Goal: Task Accomplishment & Management: Complete application form

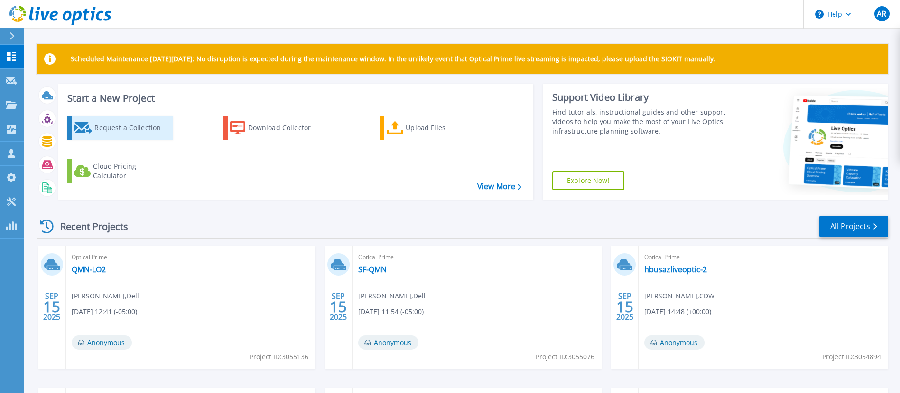
click at [146, 138] on link "Request a Collection" at bounding box center [120, 128] width 106 height 24
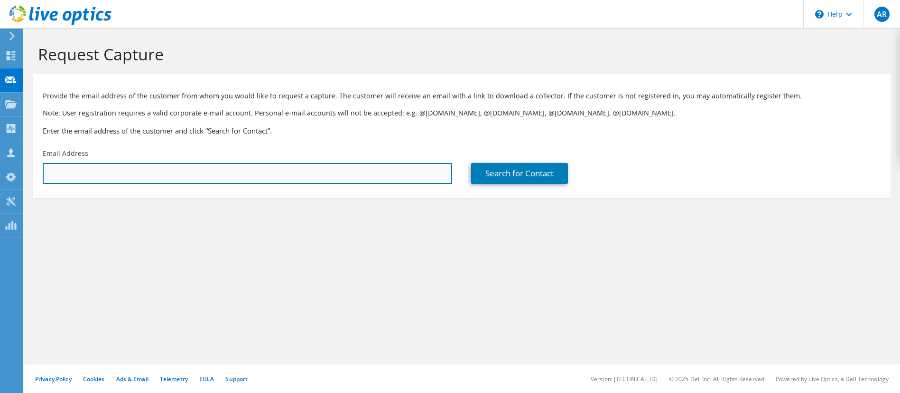
click at [260, 174] on input "text" at bounding box center [248, 173] width 410 height 21
paste input "[PERSON_NAME][EMAIL_ADDRESS][DOMAIN_NAME]"
click at [59, 174] on input "[PERSON_NAME][EMAIL_ADDRESS][DOMAIN_NAME]" at bounding box center [248, 173] width 410 height 21
click at [186, 178] on input "[PERSON_NAME][EMAIL_ADDRESS][DOMAIN_NAME]" at bounding box center [248, 173] width 410 height 21
type input "celdridge@commandalkon.com"
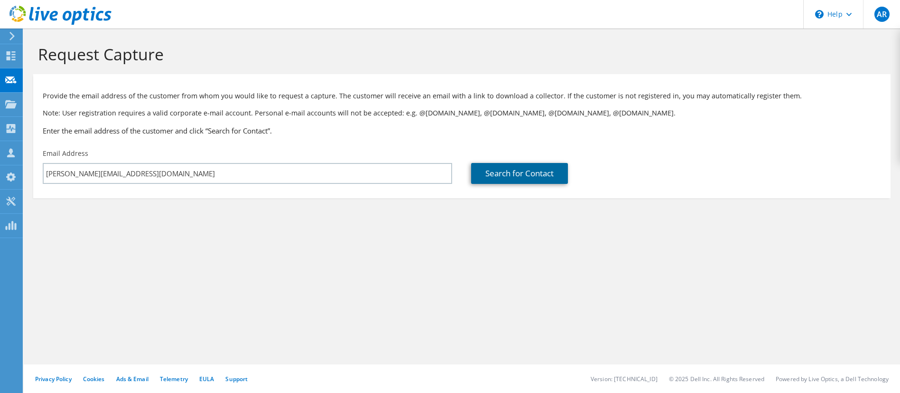
click at [521, 176] on link "Search for Contact" at bounding box center [519, 173] width 97 height 21
type input "Q INTEGRATED NETWORKS, INC."
type input "Chad"
type input "Eldridge"
type input "United States"
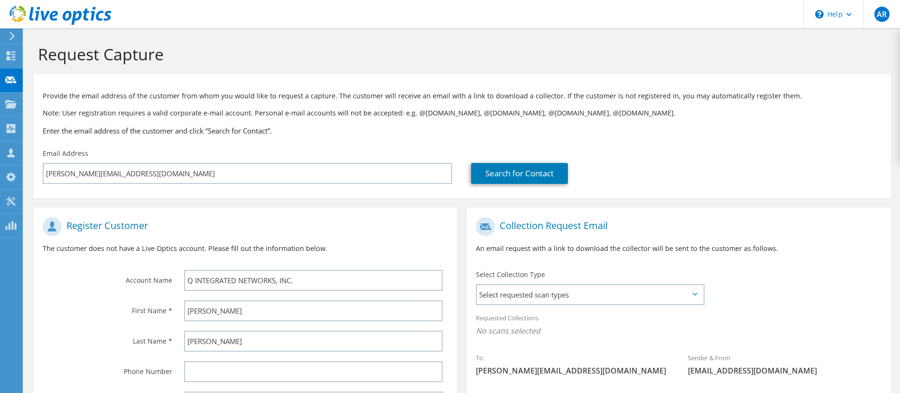
click at [324, 213] on div "Register Customer The customer does not have a Live Optics account. Please fill…" at bounding box center [245, 238] width 424 height 53
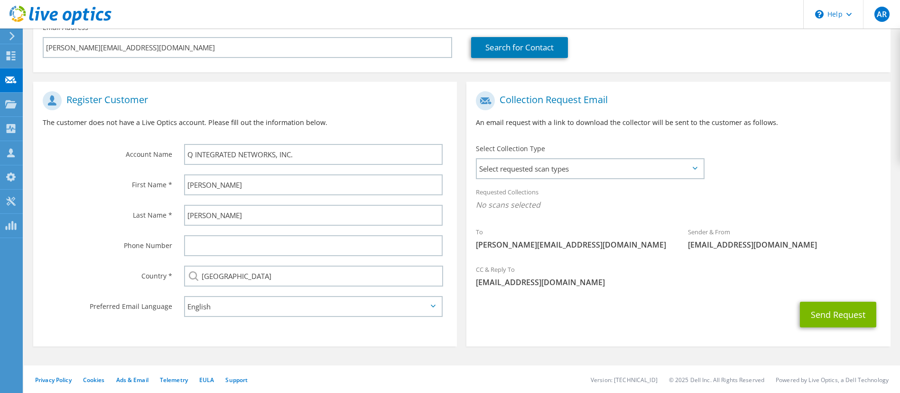
scroll to position [127, 0]
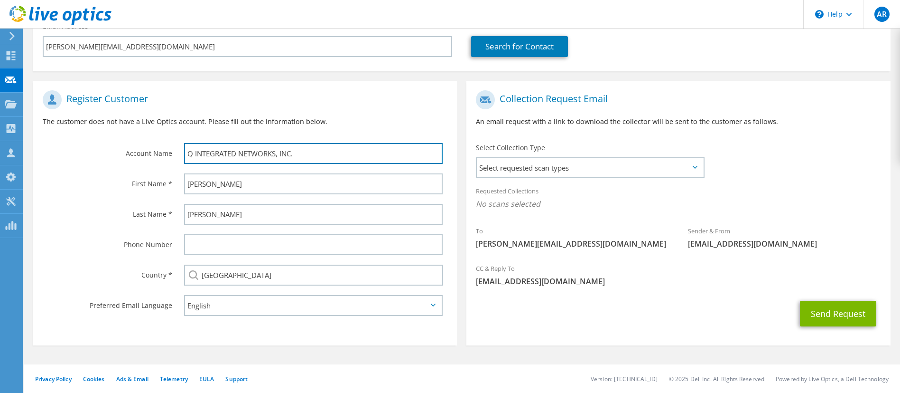
drag, startPoint x: 326, startPoint y: 155, endPoint x: 145, endPoint y: 144, distance: 180.7
click at [145, 144] on div "Account Name Q INTEGRATED NETWORKS, INC." at bounding box center [245, 126] width 424 height 83
type input "d"
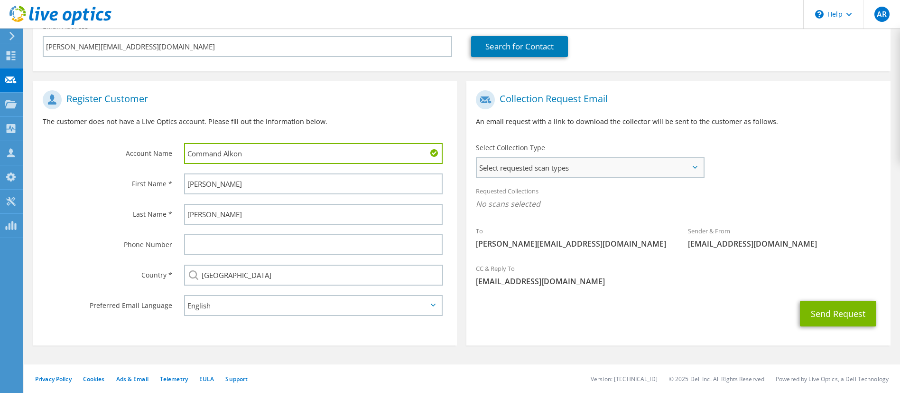
type input "Command Alkon"
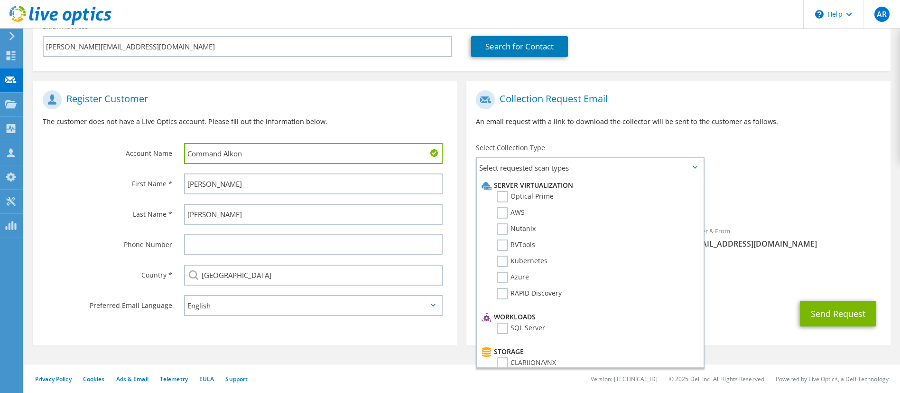
drag, startPoint x: 485, startPoint y: 175, endPoint x: 451, endPoint y: 161, distance: 36.0
click at [451, 161] on div "Command Alkon" at bounding box center [316, 153] width 283 height 30
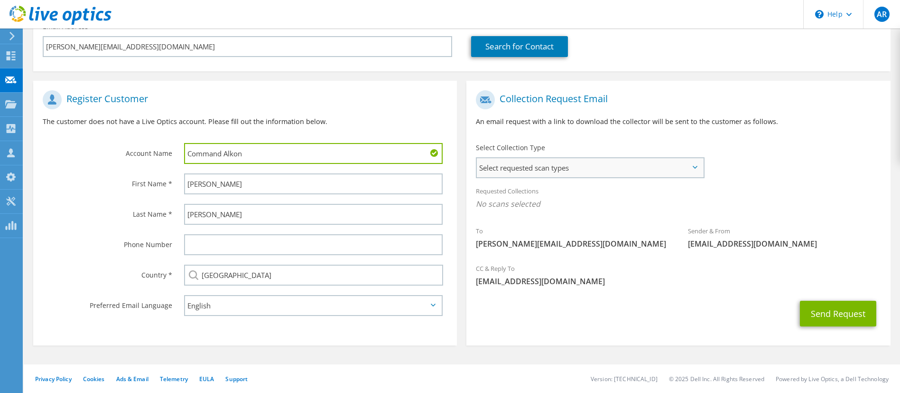
click at [486, 168] on span "Select requested scan types" at bounding box center [590, 167] width 226 height 19
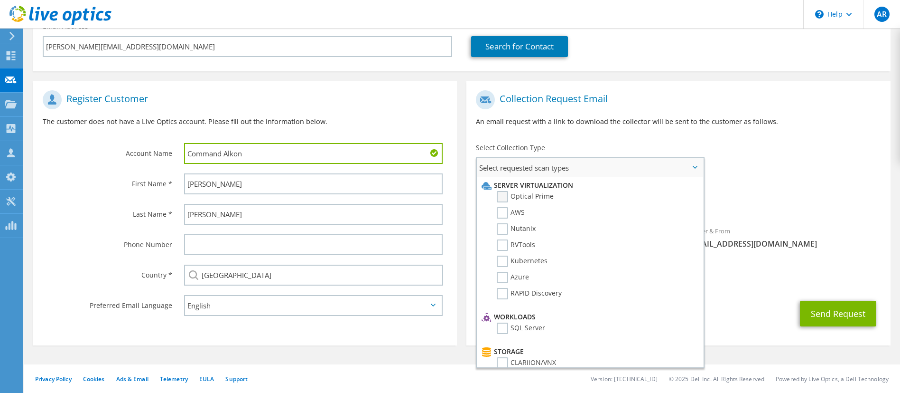
click at [506, 199] on label "Optical Prime" at bounding box center [525, 196] width 57 height 11
click at [0, 0] on input "Optical Prime" at bounding box center [0, 0] width 0 height 0
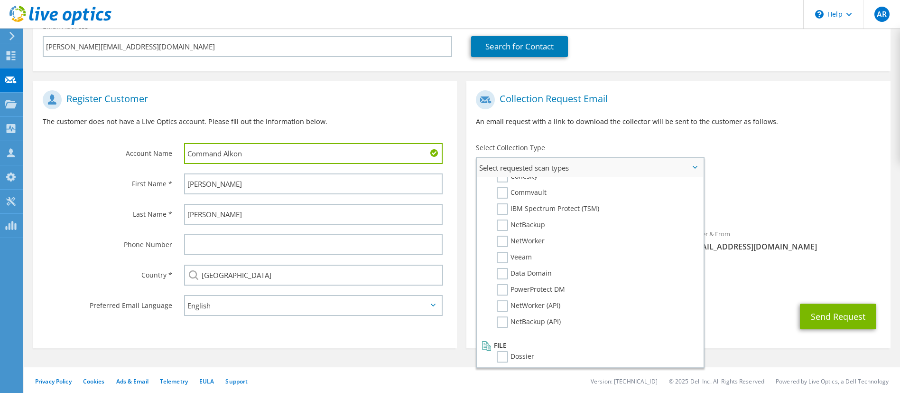
scroll to position [451, 0]
click at [790, 277] on div "CC & Reply To alejrom@cdw.com" at bounding box center [679, 277] width 424 height 33
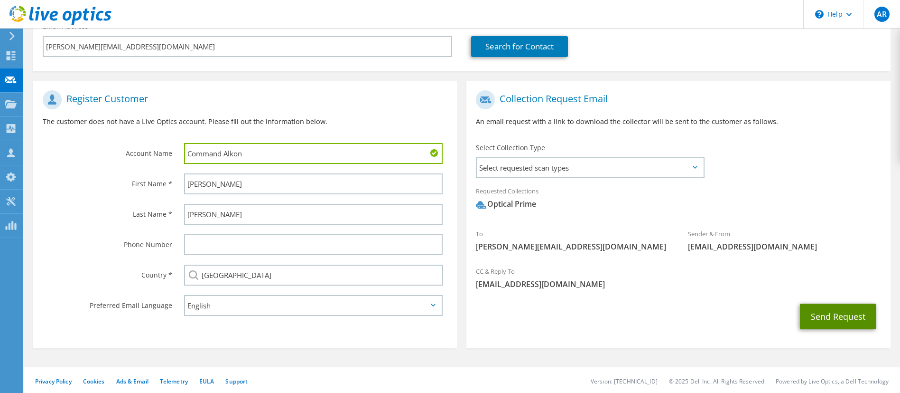
click at [826, 316] on button "Send Request" at bounding box center [838, 316] width 76 height 26
